Goal: Task Accomplishment & Management: Manage account settings

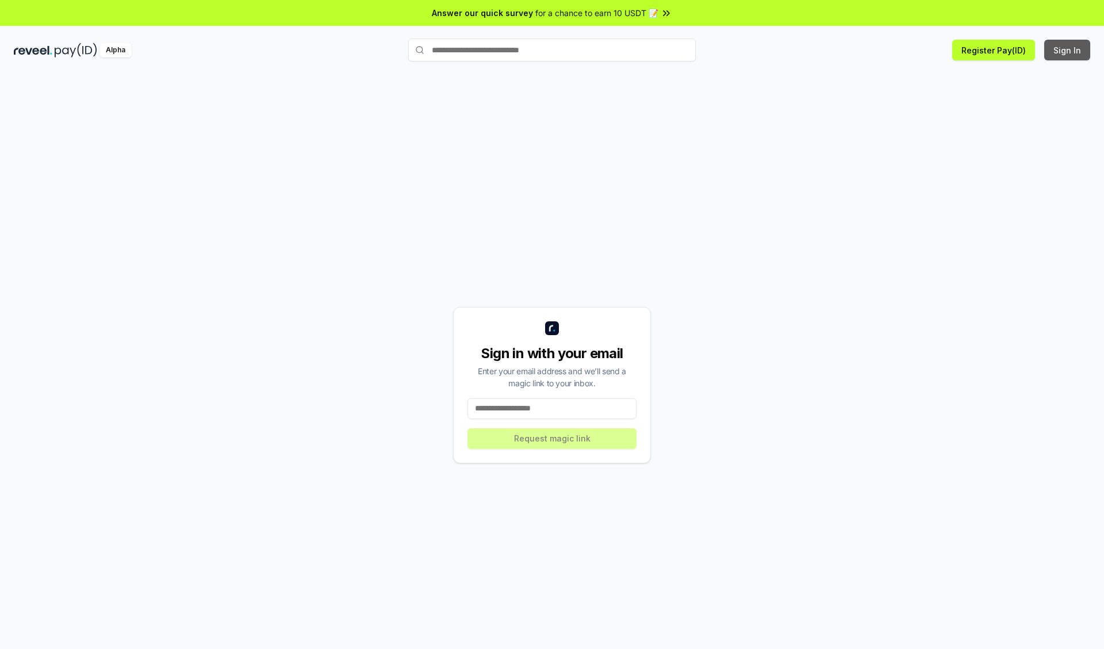
click at [1067, 50] on button "Sign In" at bounding box center [1067, 50] width 46 height 21
type input "**********"
click at [552, 438] on button "Request magic link" at bounding box center [551, 438] width 169 height 21
